Goal: Task Accomplishment & Management: Complete application form

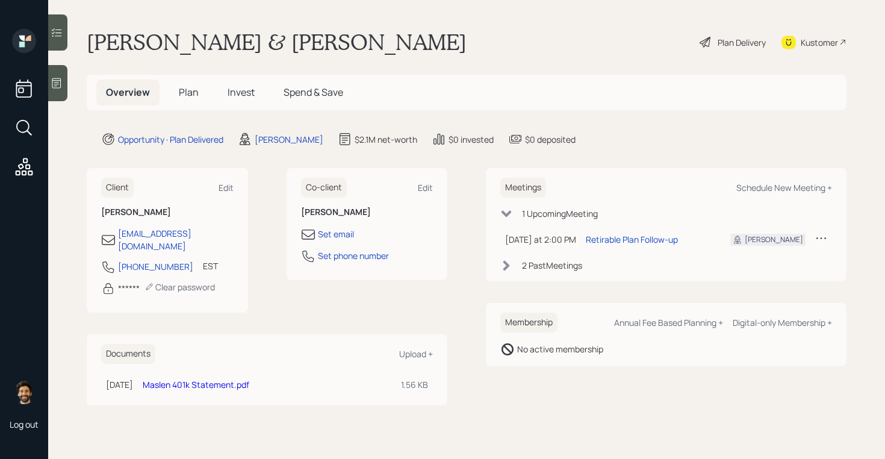
click at [229, 97] on span "Invest" at bounding box center [241, 92] width 27 height 13
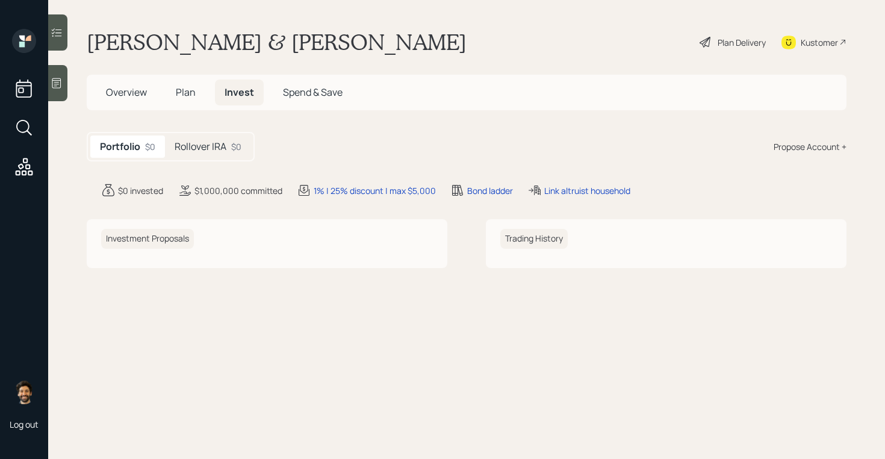
click at [217, 139] on div "Rollover IRA $0" at bounding box center [208, 147] width 86 height 22
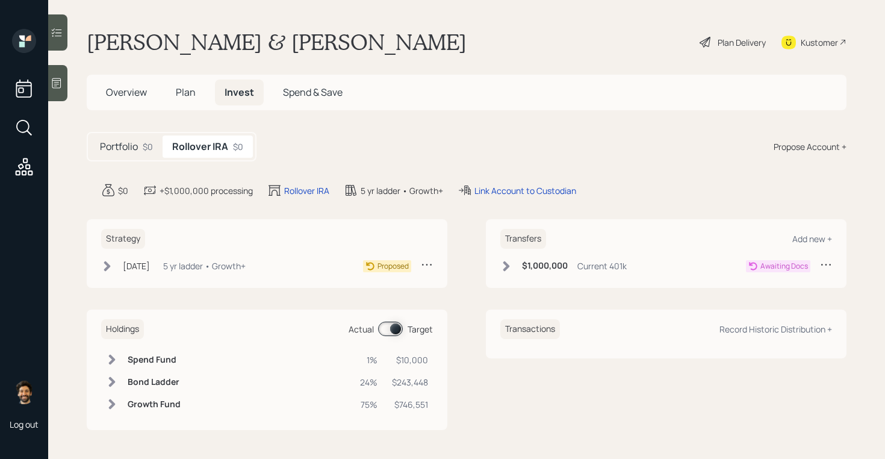
click at [198, 90] on h5 "Plan" at bounding box center [185, 93] width 39 height 26
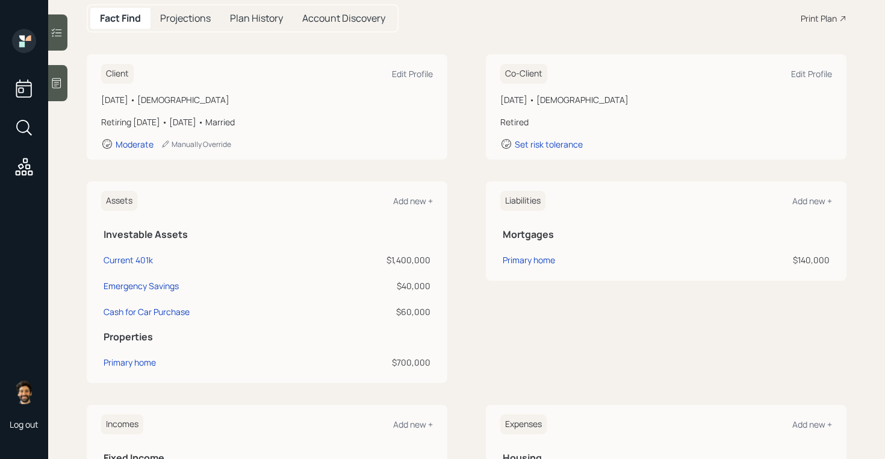
scroll to position [132, 0]
